Goal: Information Seeking & Learning: Learn about a topic

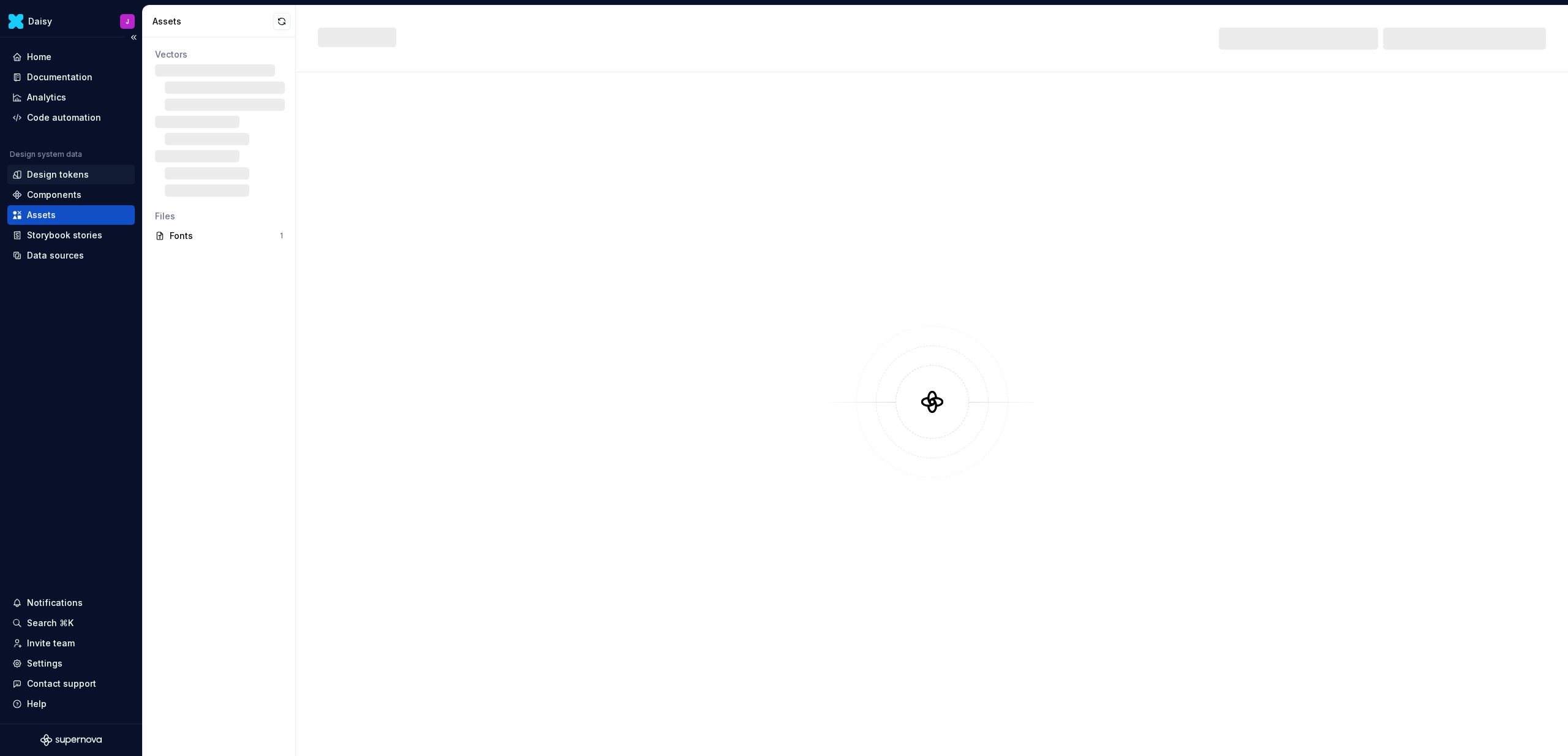
click at [61, 174] on div "Design tokens" at bounding box center [58, 174] width 62 height 12
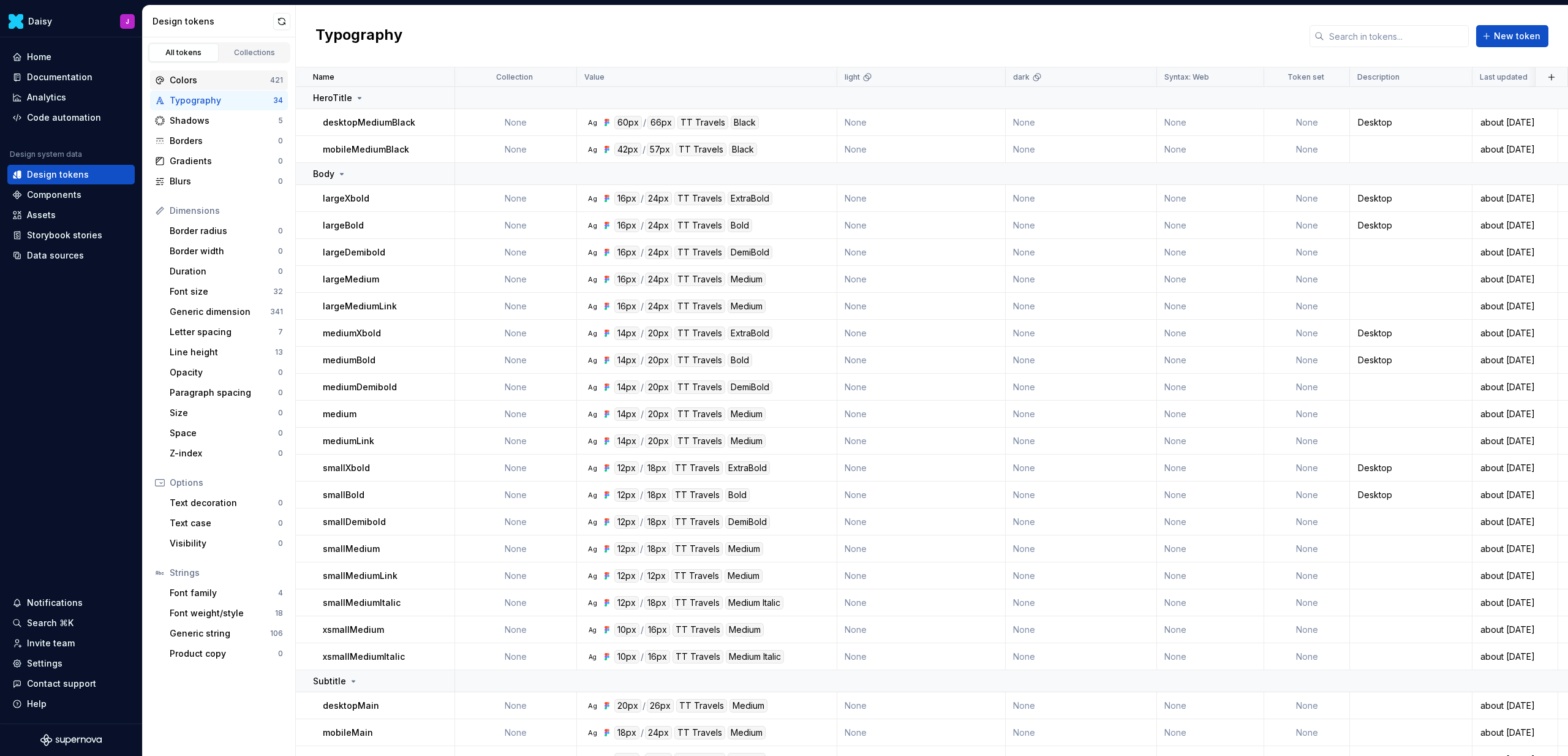
click at [209, 81] on div "Colors" at bounding box center [219, 80] width 100 height 12
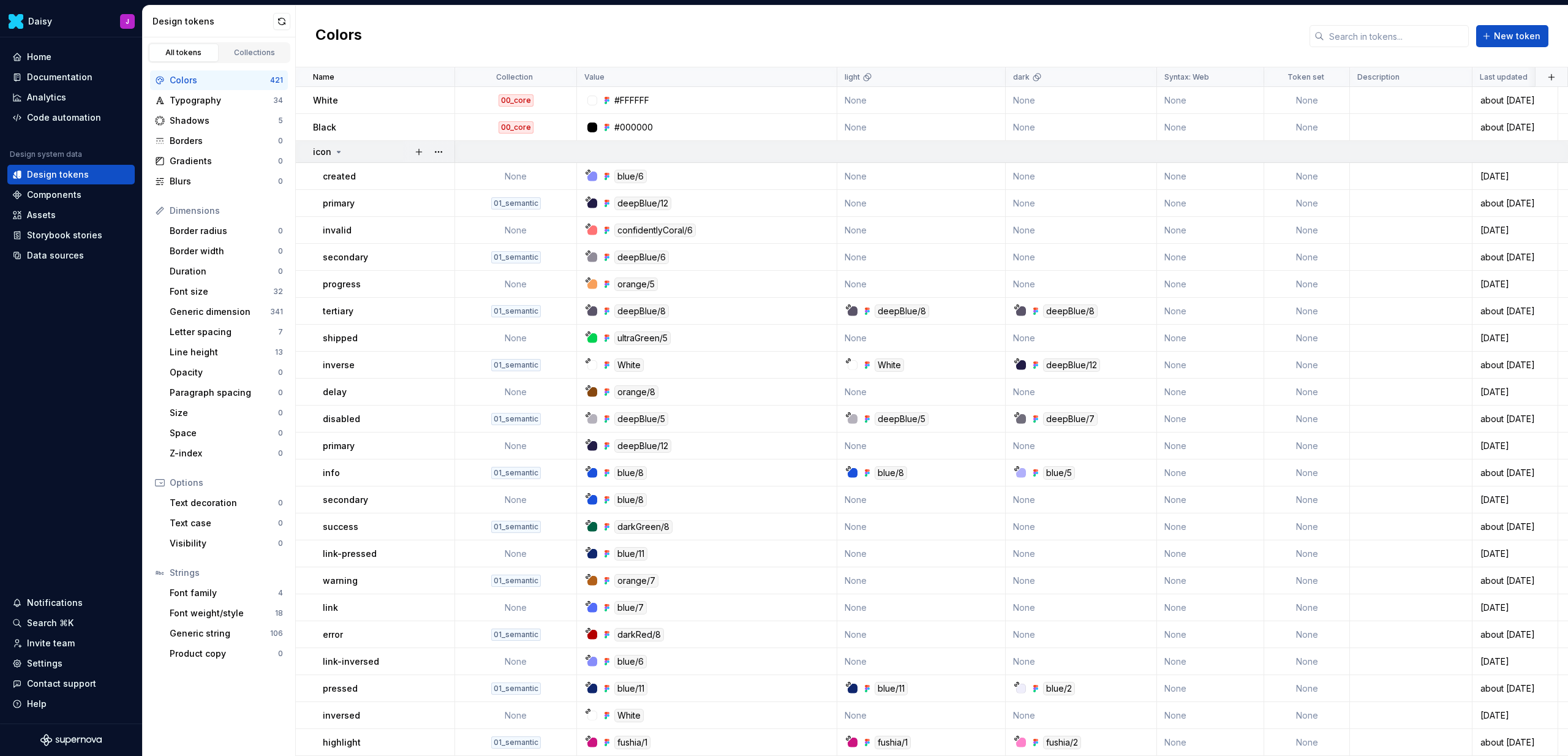
click at [334, 151] on icon at bounding box center [338, 151] width 10 height 10
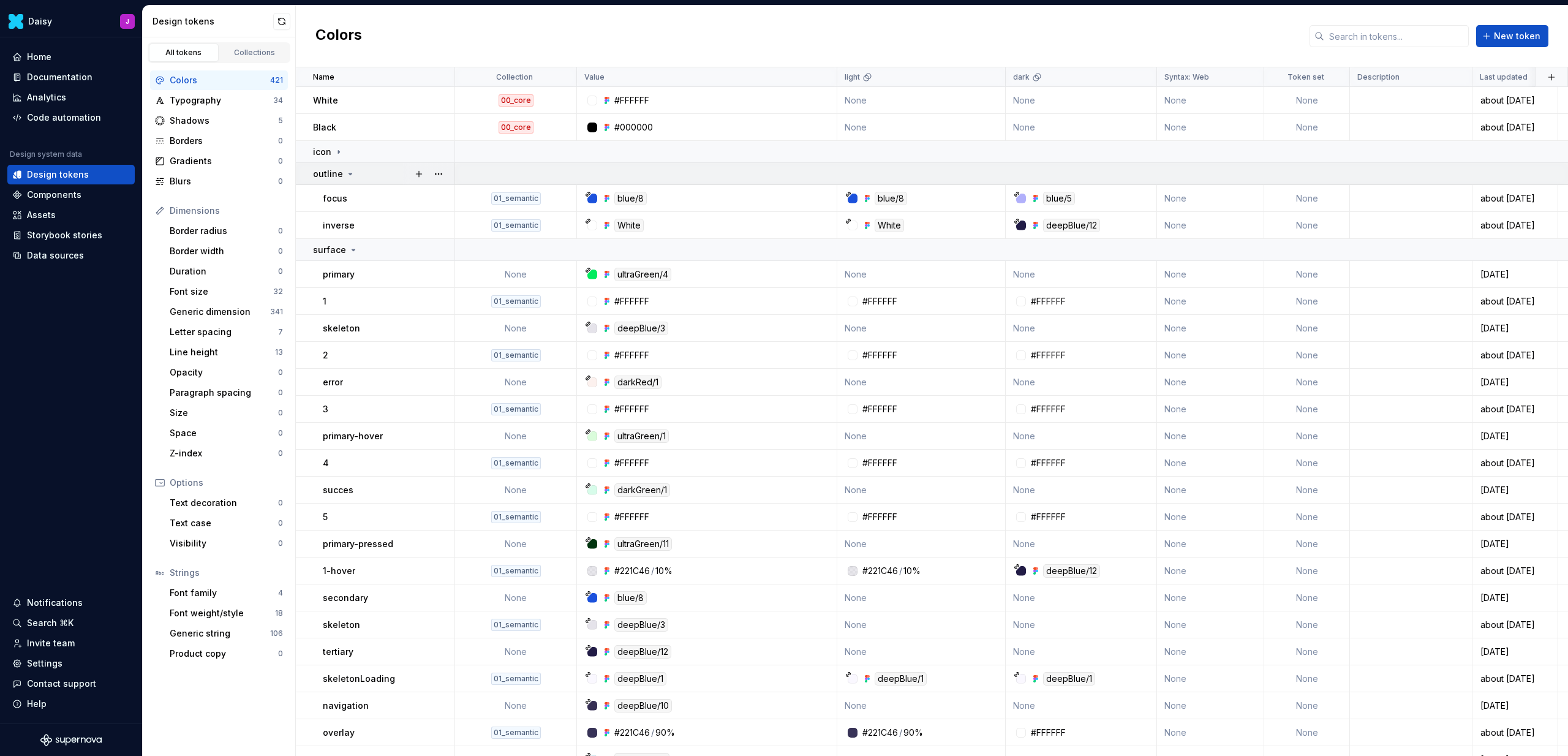
click at [346, 174] on icon at bounding box center [350, 174] width 10 height 10
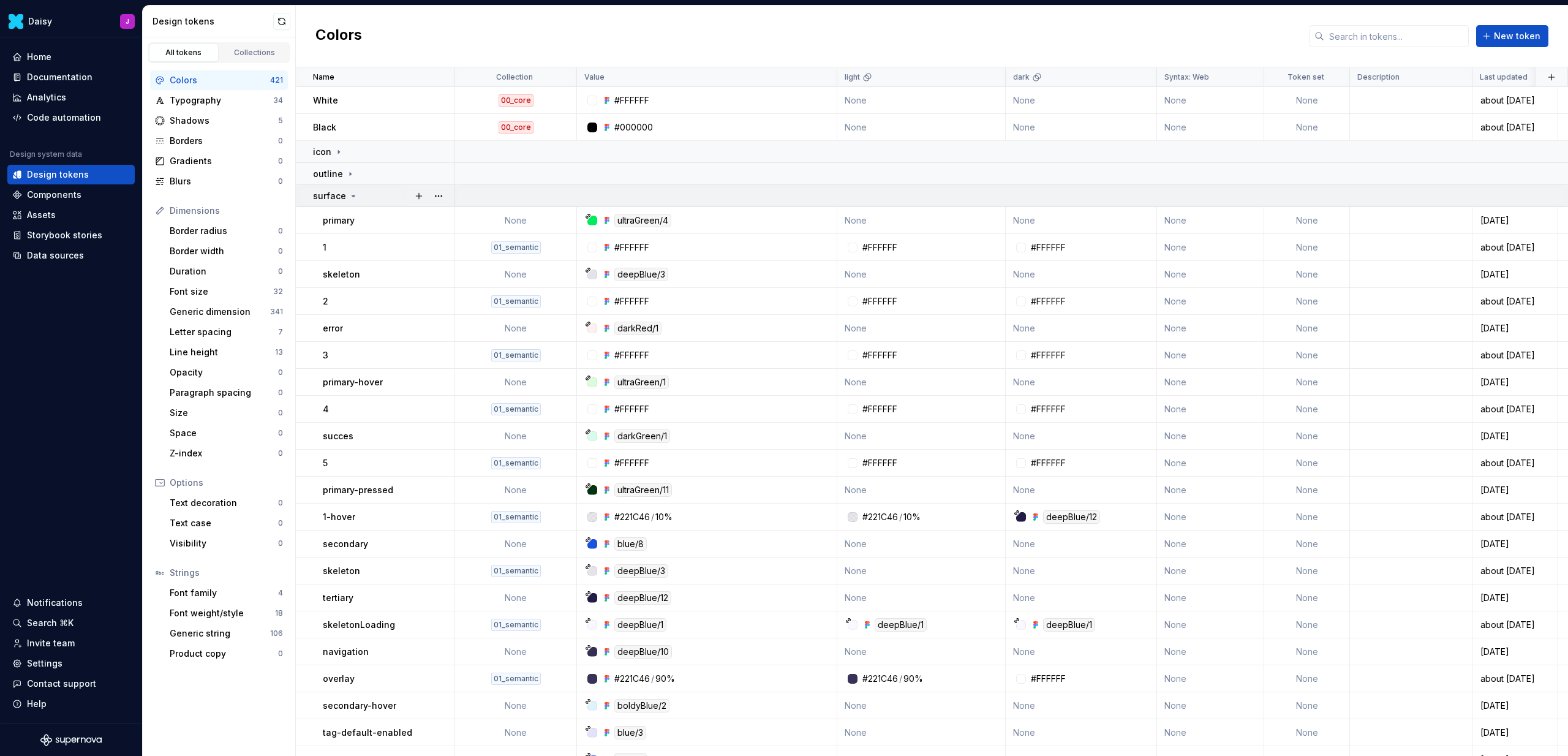
click at [348, 199] on icon at bounding box center [353, 196] width 10 height 10
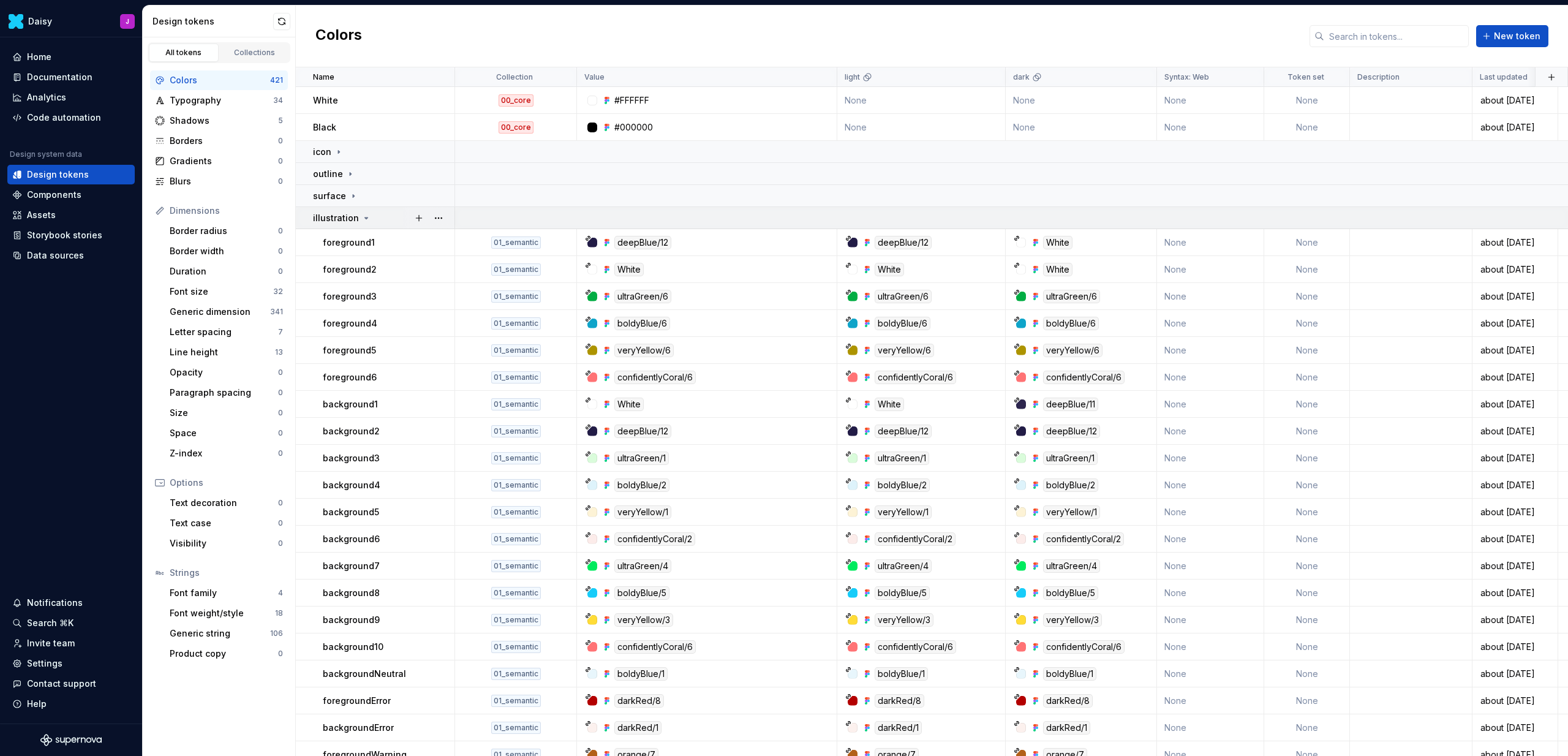
click at [361, 217] on icon at bounding box center [365, 218] width 10 height 10
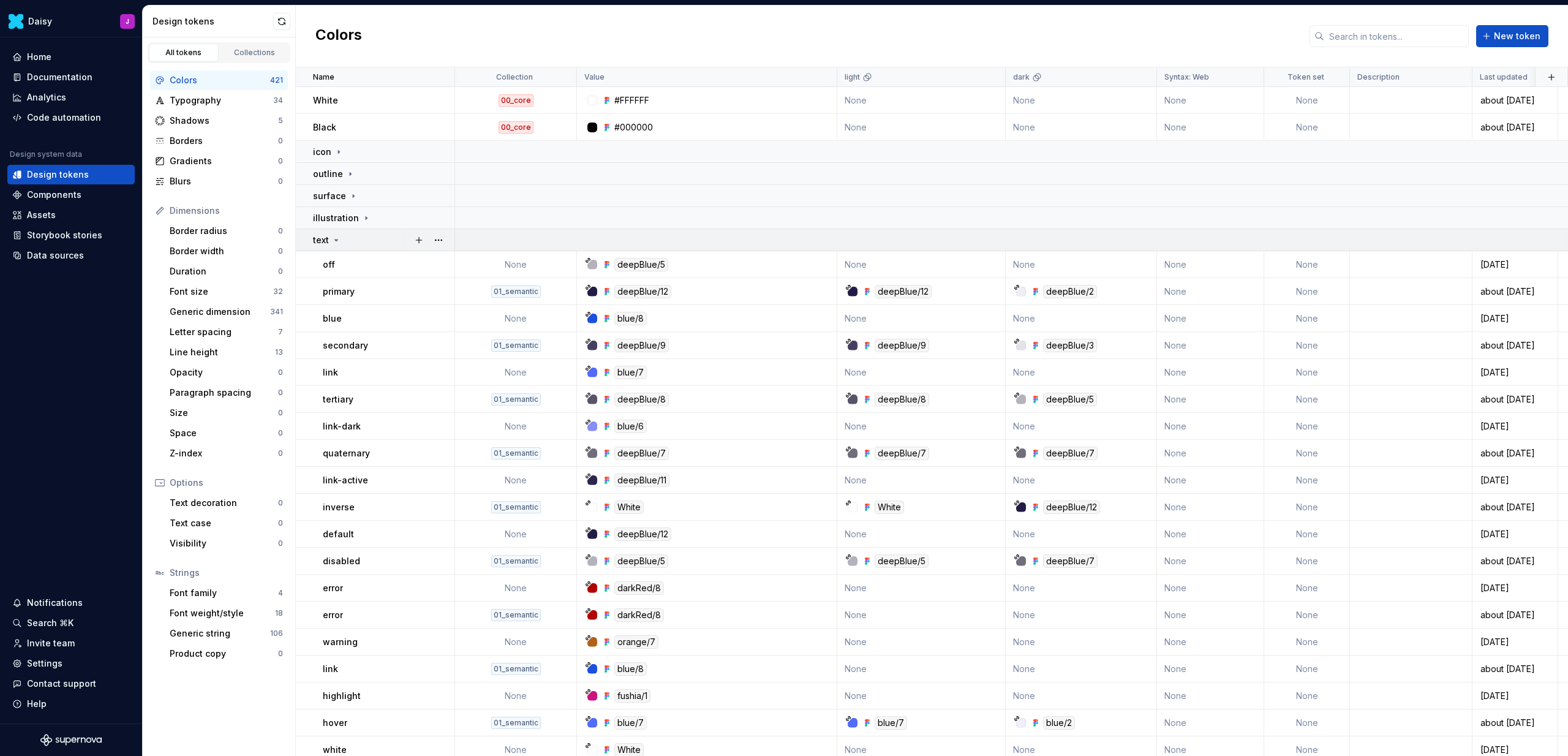
click at [339, 238] on icon at bounding box center [336, 240] width 10 height 10
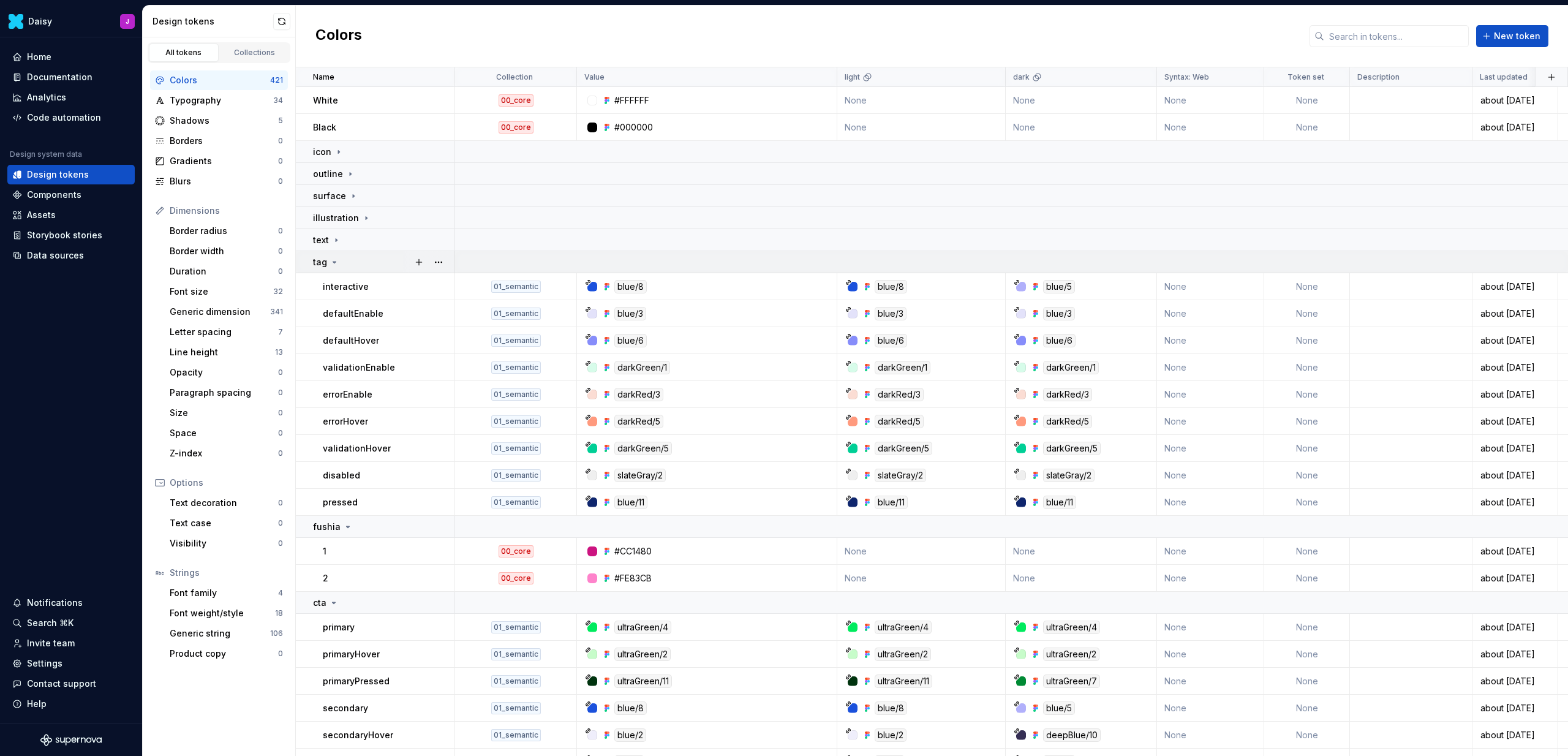
click at [337, 261] on icon at bounding box center [334, 262] width 10 height 10
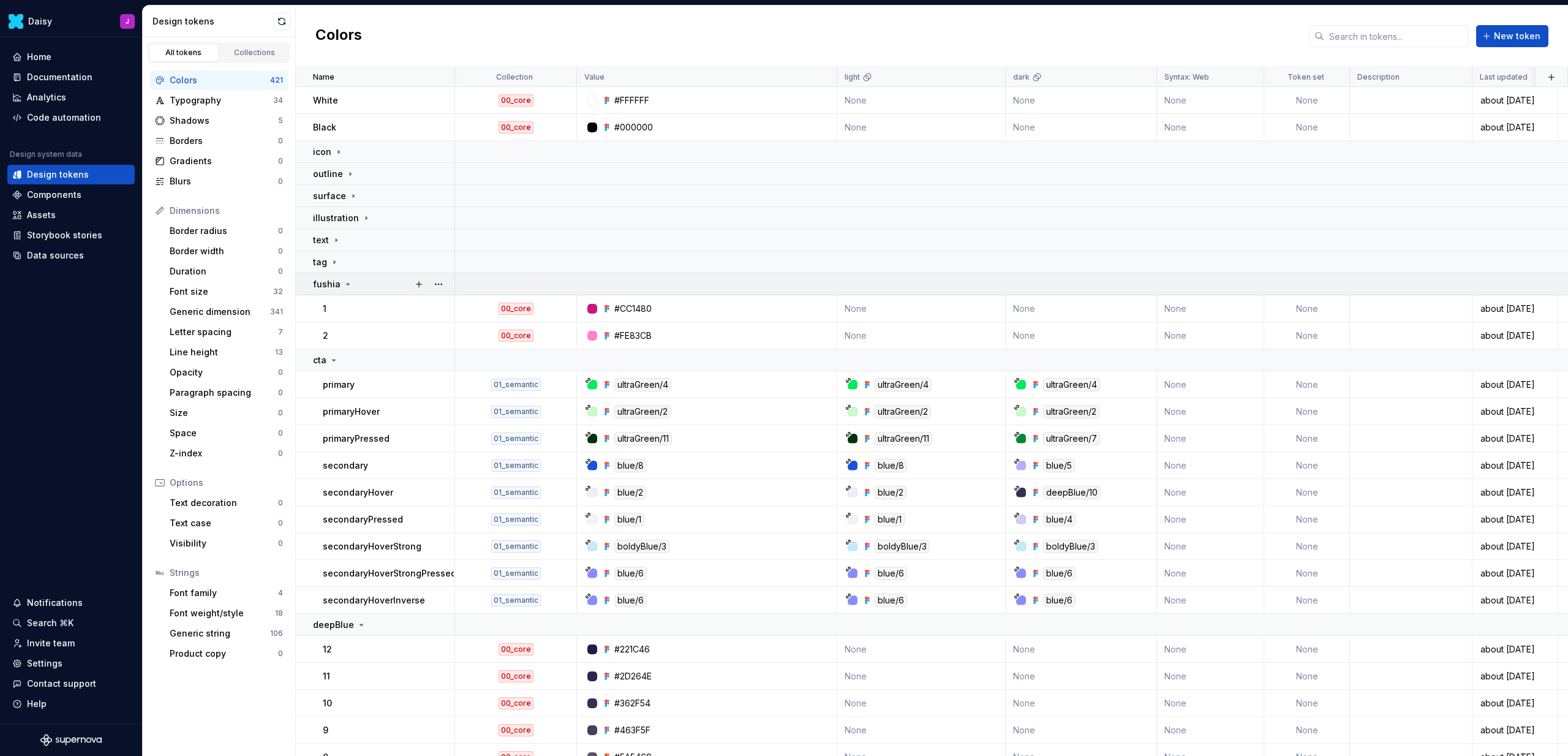
click at [344, 282] on icon at bounding box center [348, 284] width 10 height 10
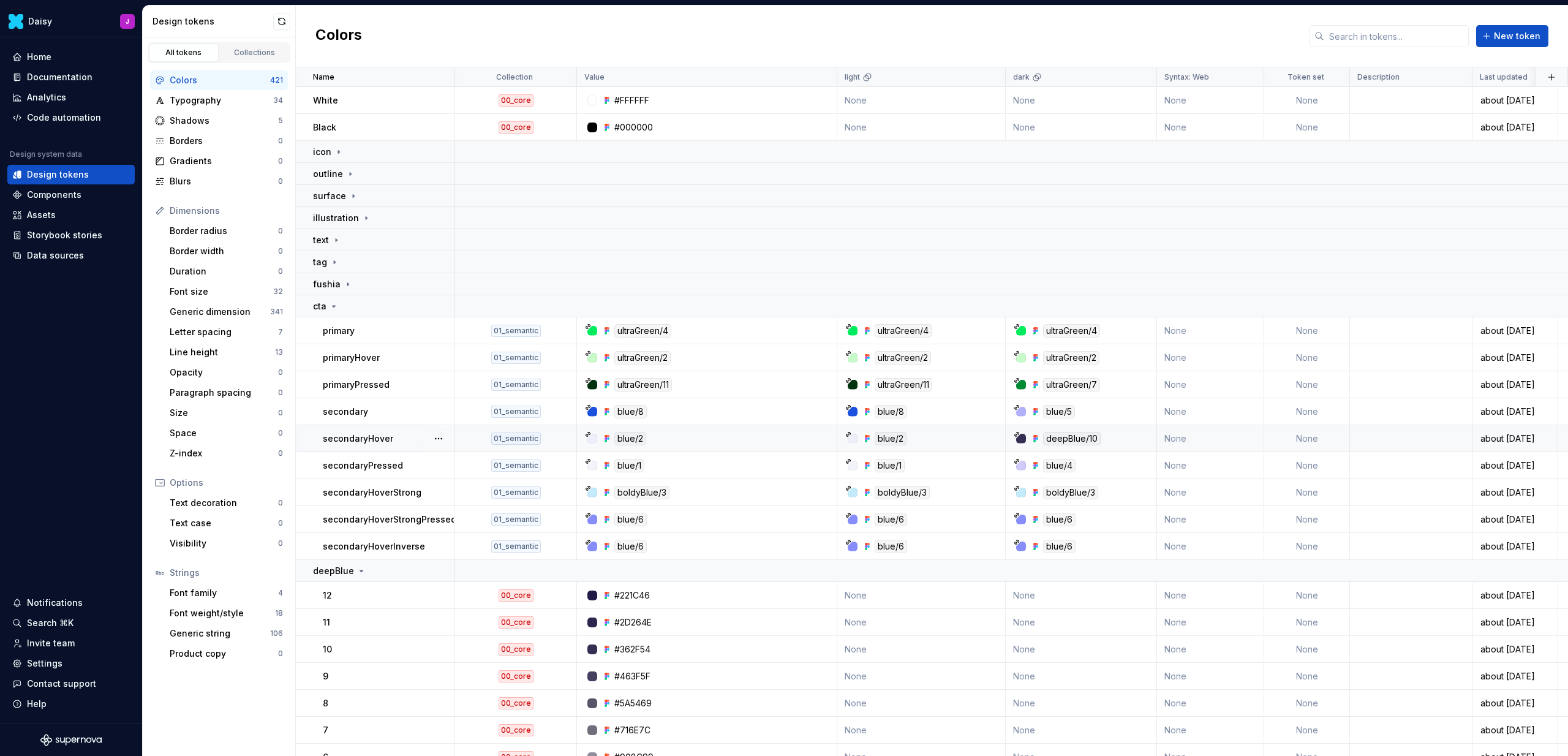
click at [885, 442] on div "blue/2" at bounding box center [891, 438] width 32 height 13
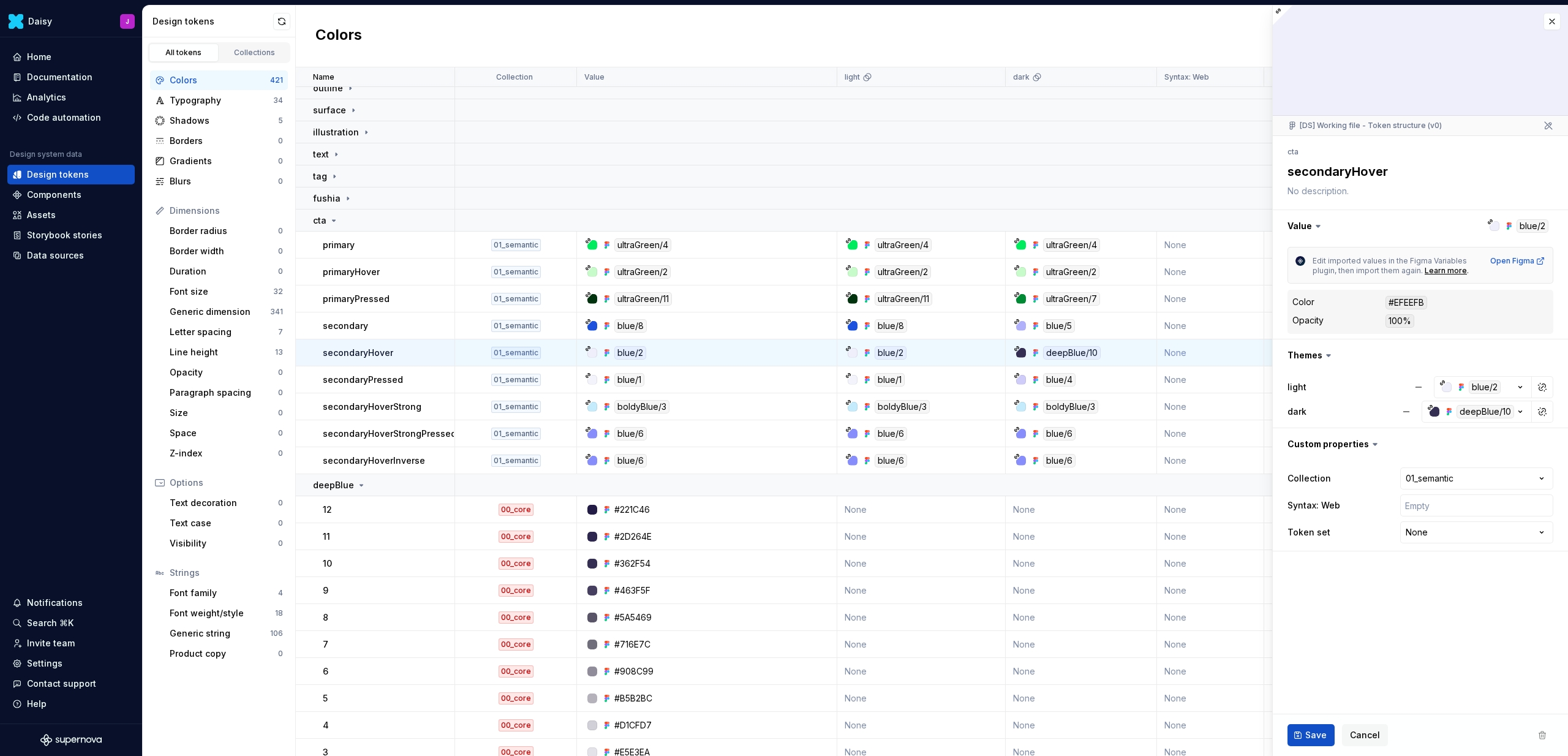
scroll to position [85, 0]
click at [892, 353] on div "blue/2" at bounding box center [891, 353] width 32 height 13
click at [933, 355] on div "blue/2" at bounding box center [925, 353] width 159 height 13
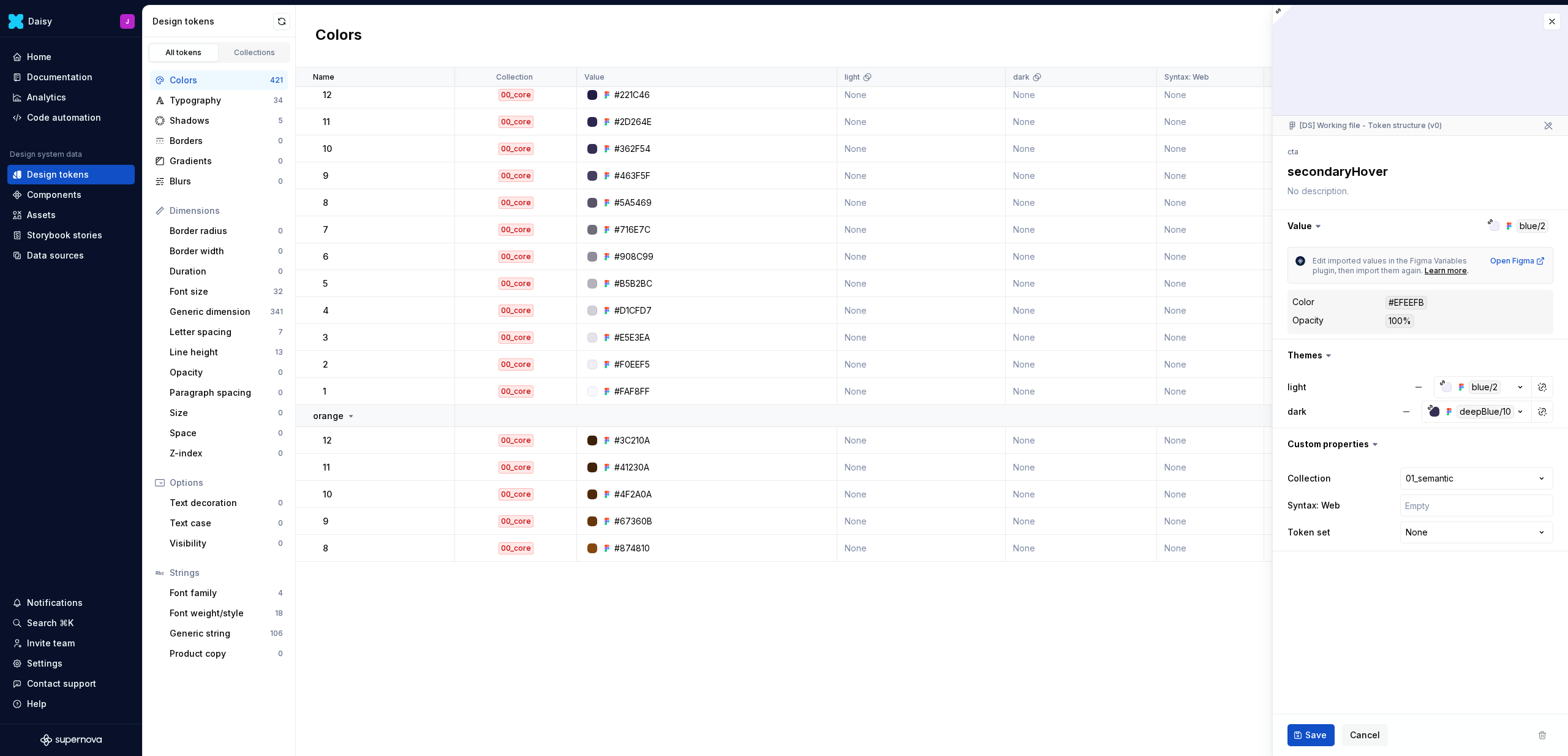
scroll to position [0, 0]
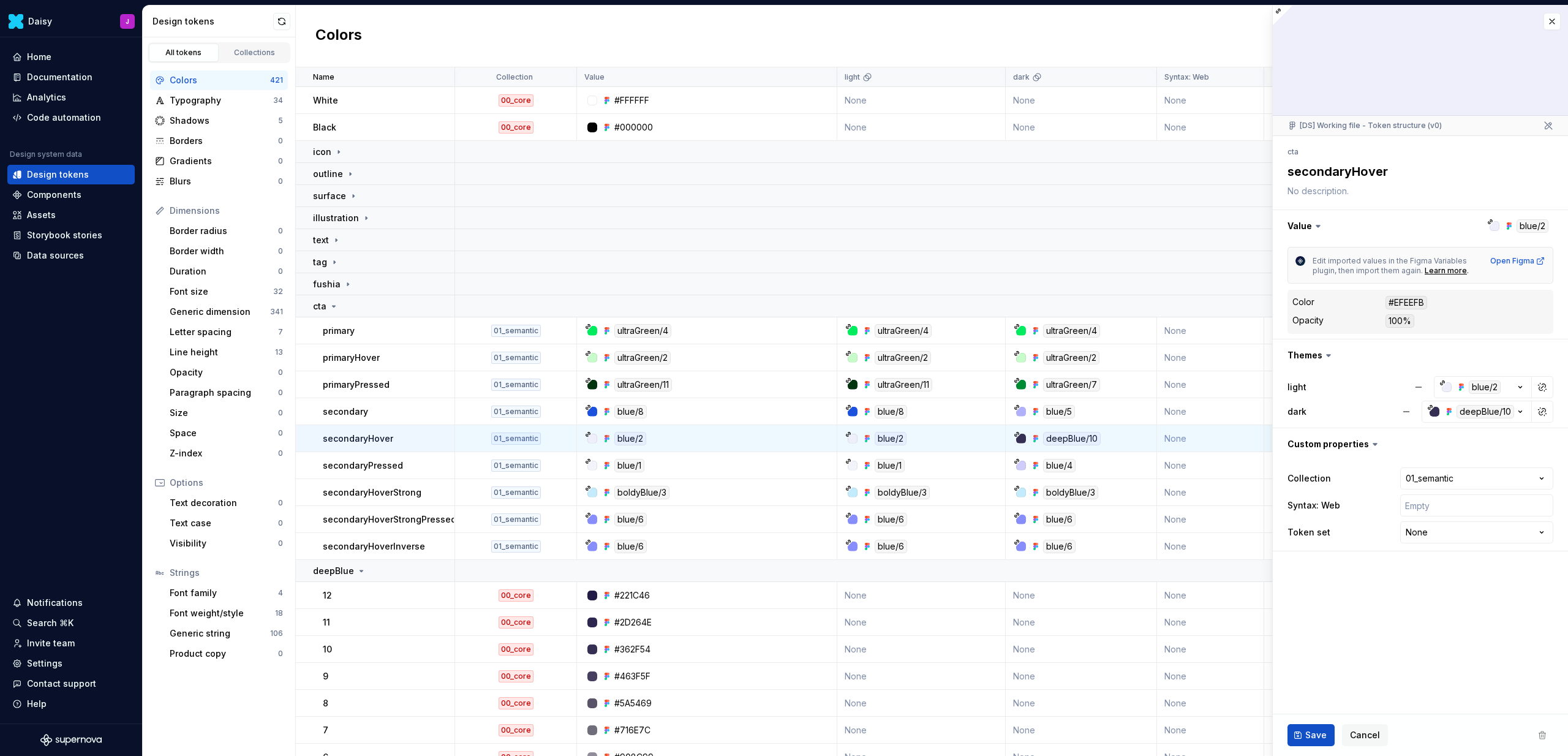
type textarea "*"
